Goal: Browse casually

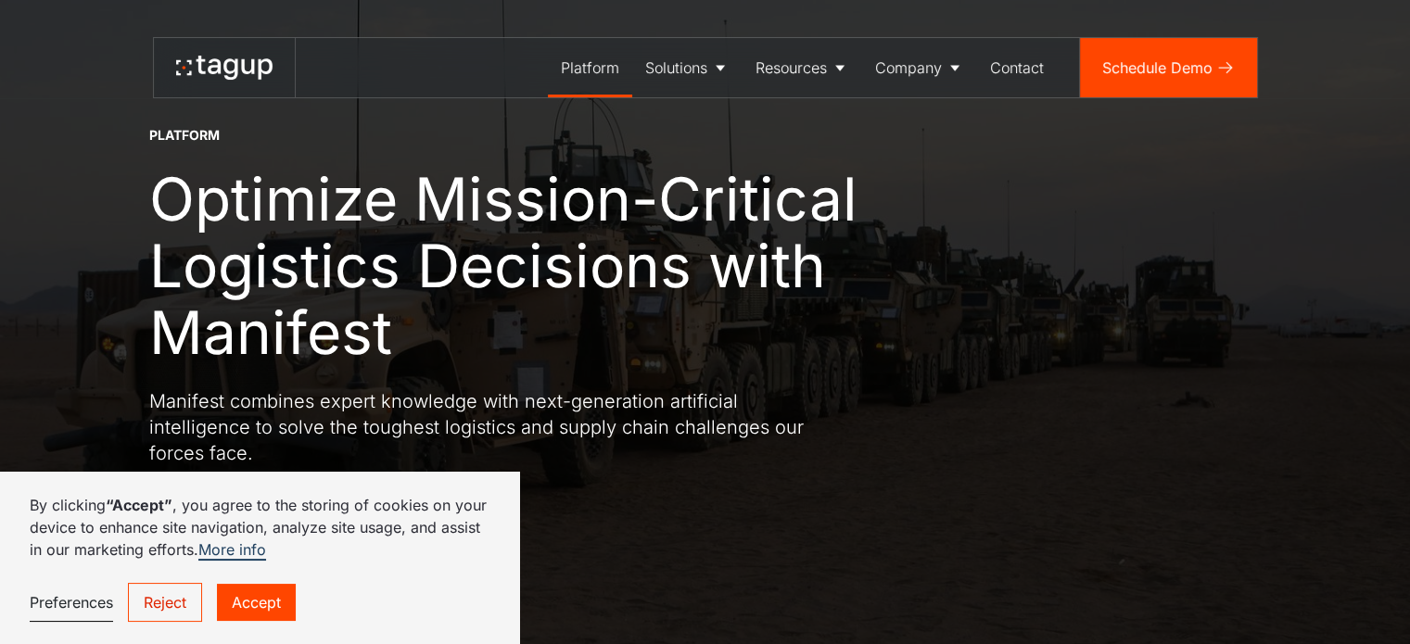
click at [248, 605] on link "Accept" at bounding box center [256, 602] width 79 height 37
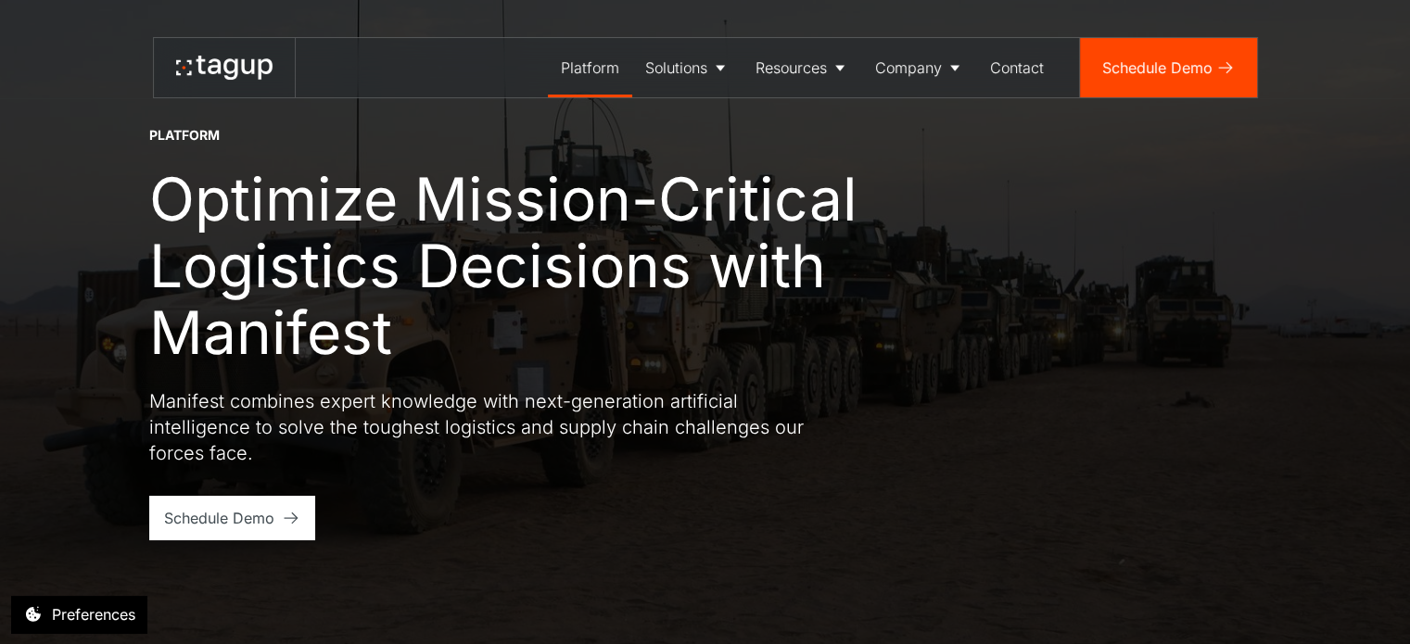
scroll to position [15, 0]
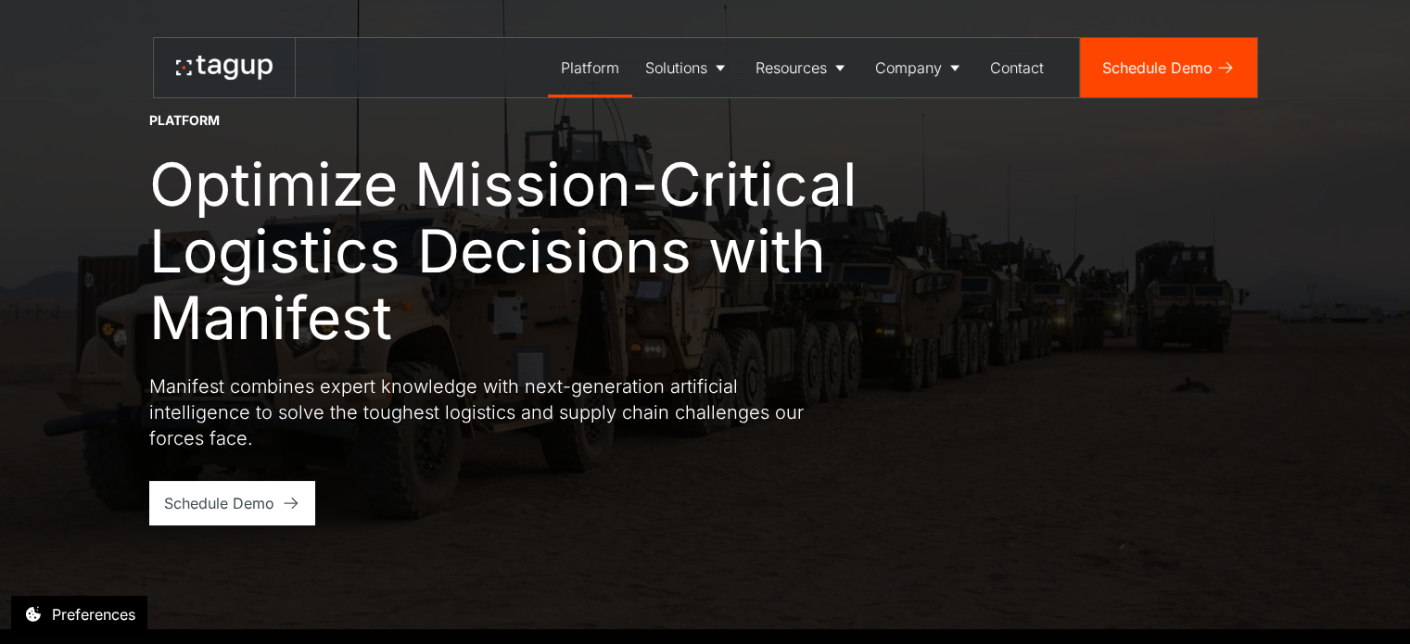
click at [578, 165] on h1 "Optimize Mission-Critical Logistics Decisions with Manifest" at bounding box center [538, 251] width 779 height 200
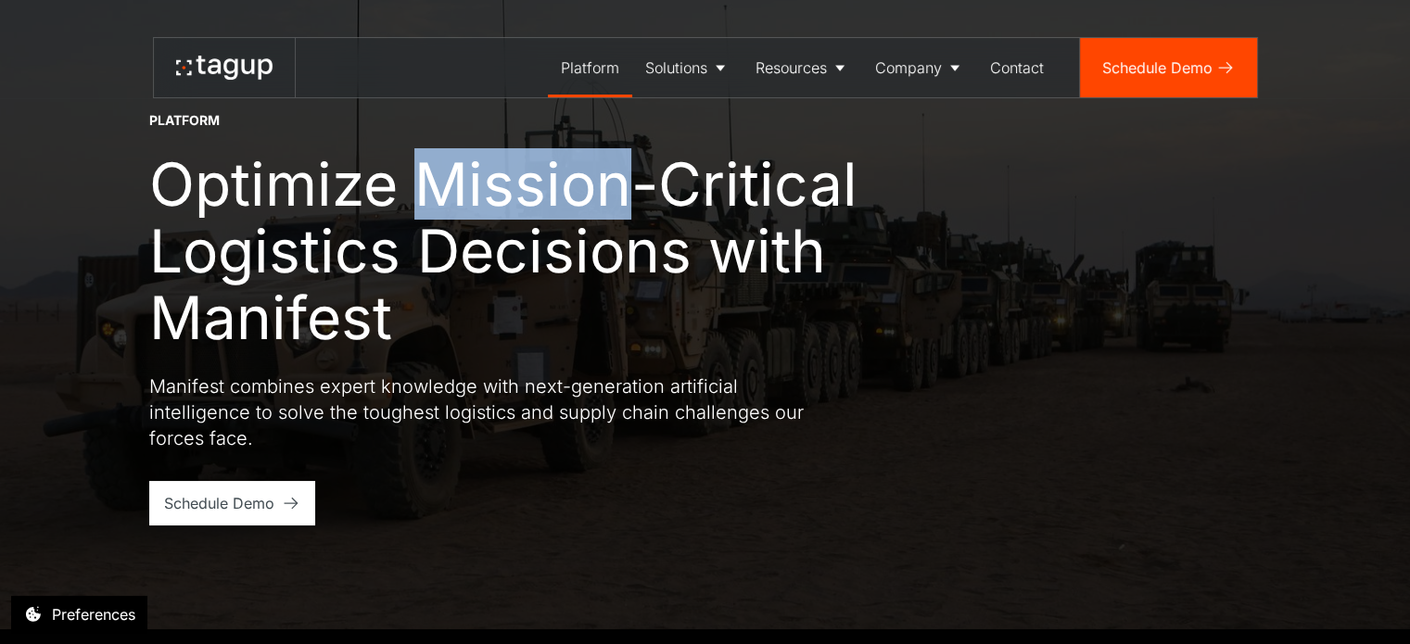
click at [578, 165] on h1 "Optimize Mission-Critical Logistics Decisions with Manifest" at bounding box center [538, 251] width 779 height 200
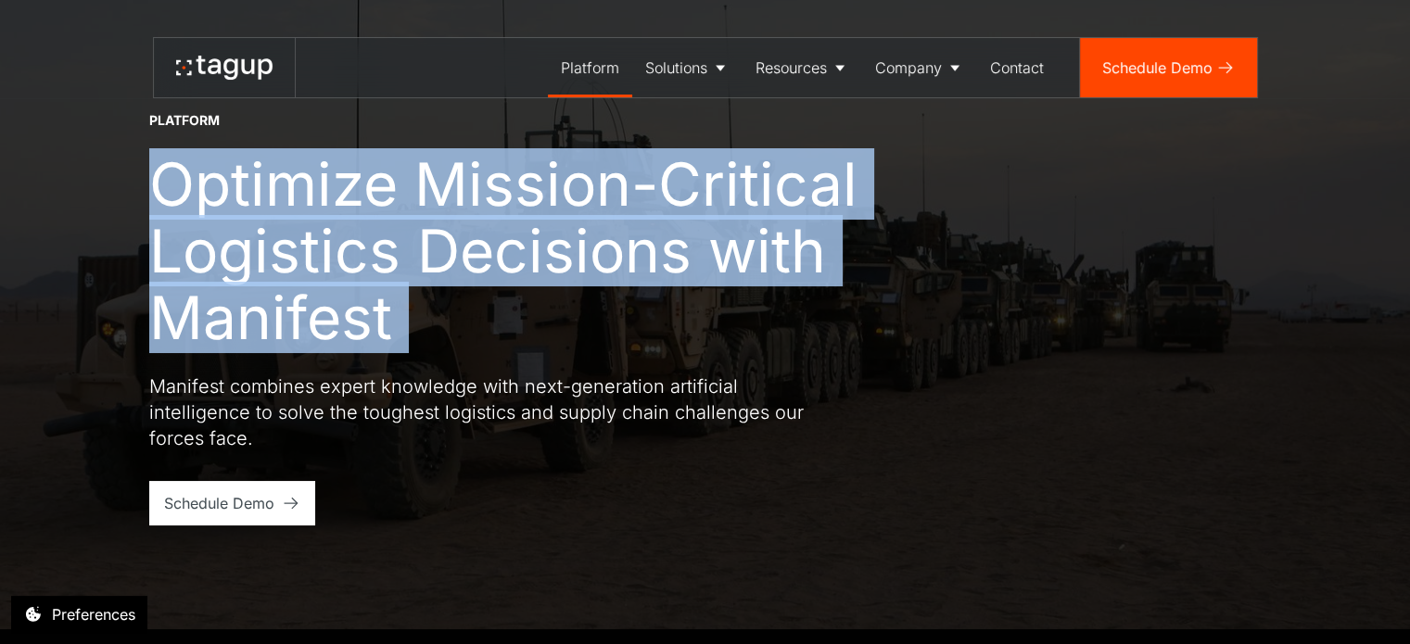
click at [578, 165] on h1 "Optimize Mission-Critical Logistics Decisions with Manifest" at bounding box center [538, 251] width 779 height 200
click at [566, 122] on div at bounding box center [566, 122] width 0 height 0
click at [572, 273] on h1 "Optimize Mission-Critical Logistics Decisions with Manifest" at bounding box center [538, 251] width 779 height 200
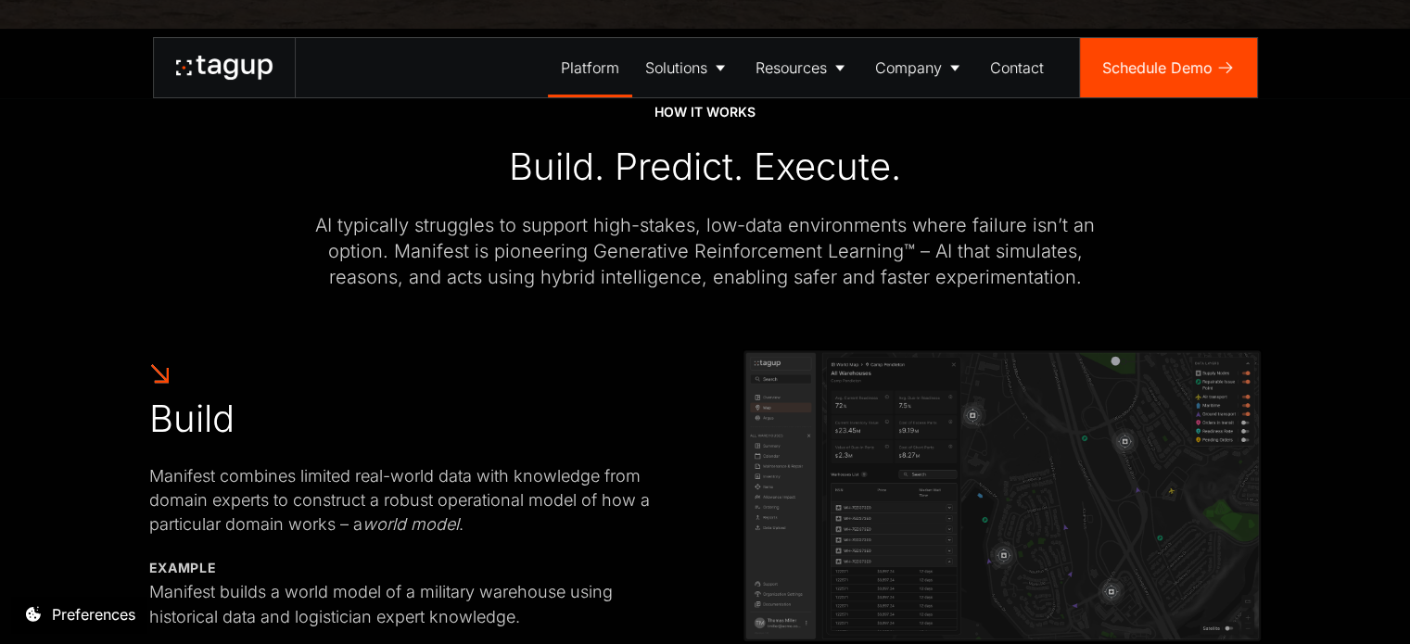
scroll to position [842, 0]
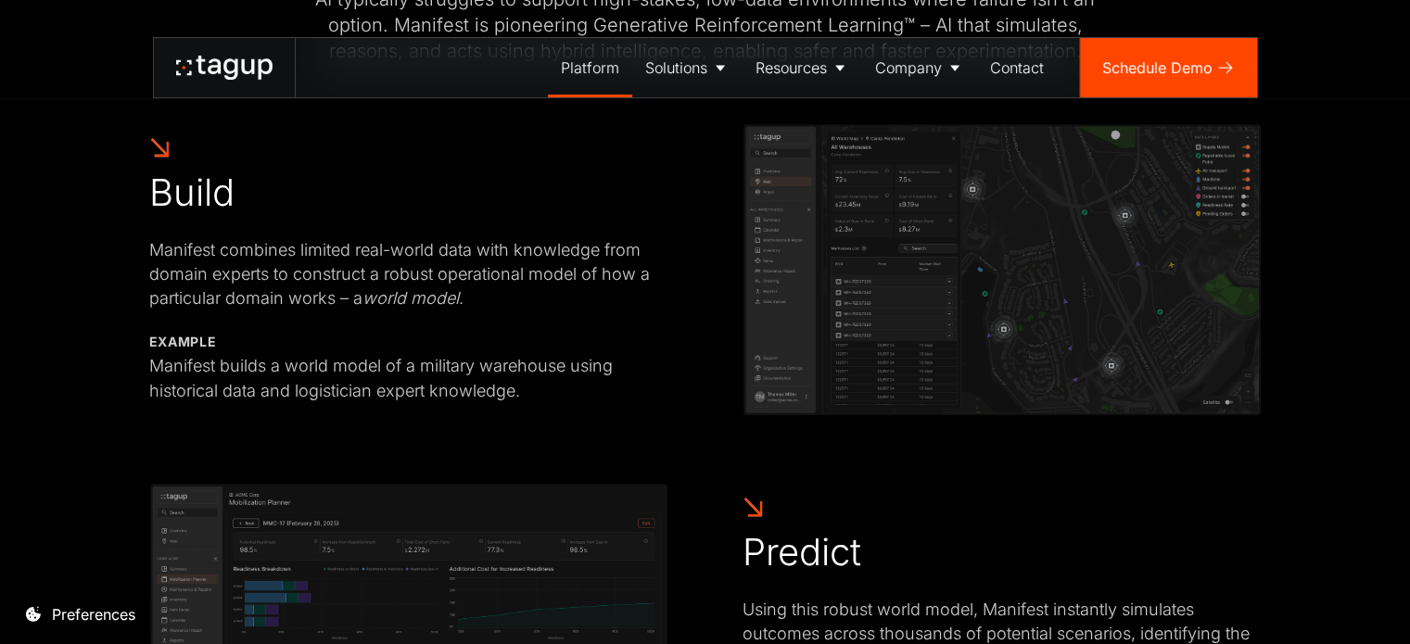
click at [850, 311] on img at bounding box center [1001, 269] width 519 height 293
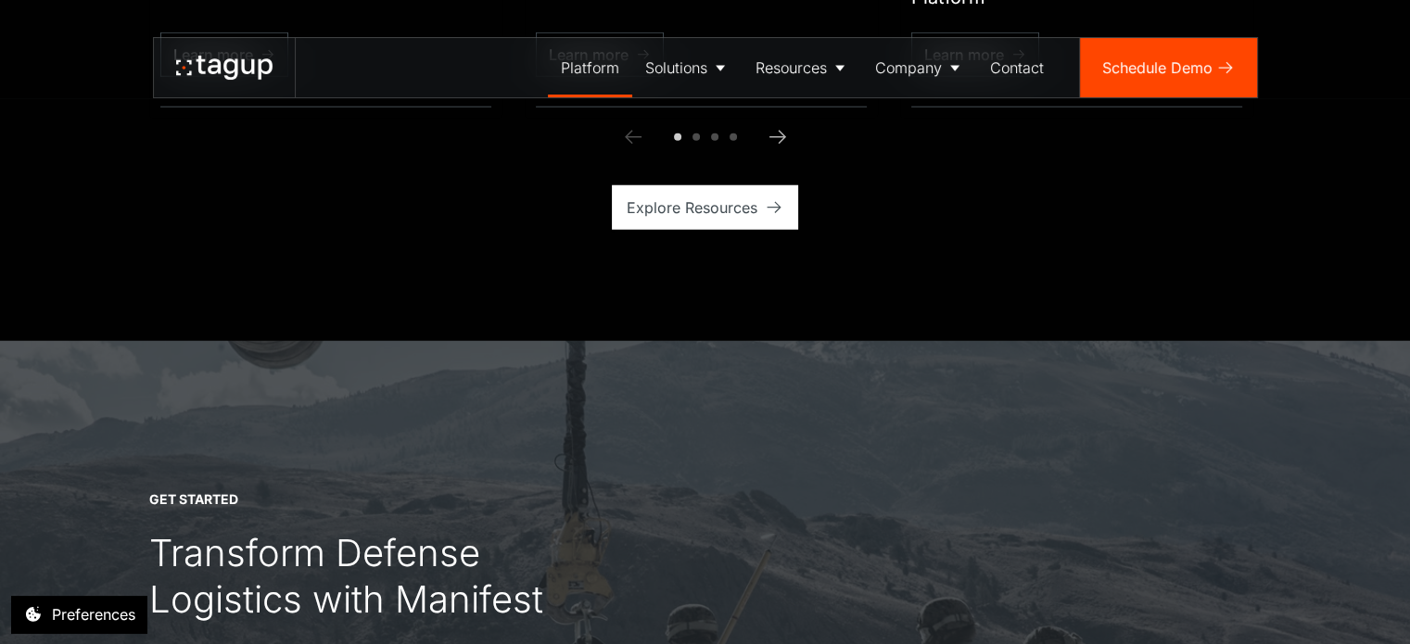
scroll to position [4981, 0]
